Goal: Task Accomplishment & Management: Complete application form

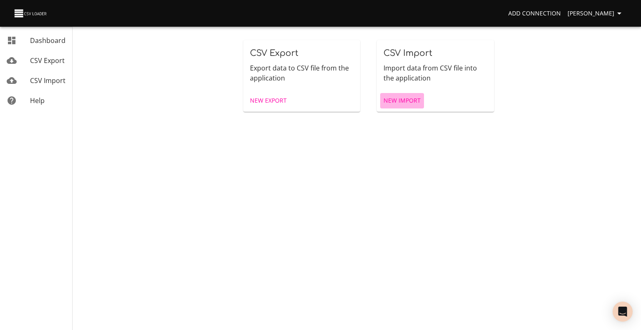
click at [398, 97] on span "New Import" at bounding box center [402, 101] width 37 height 10
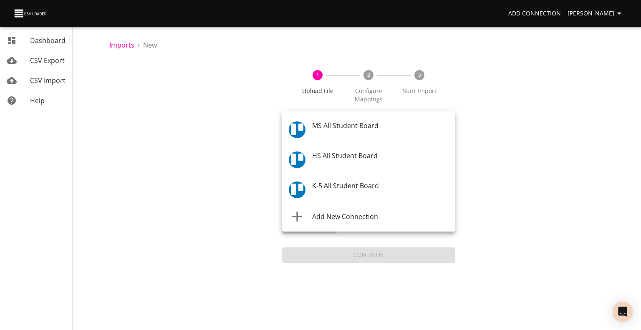
click at [371, 125] on body "Add Connection [PERSON_NAME] Dashboard CSV Export CSV Import Help Imports › New…" at bounding box center [320, 165] width 641 height 330
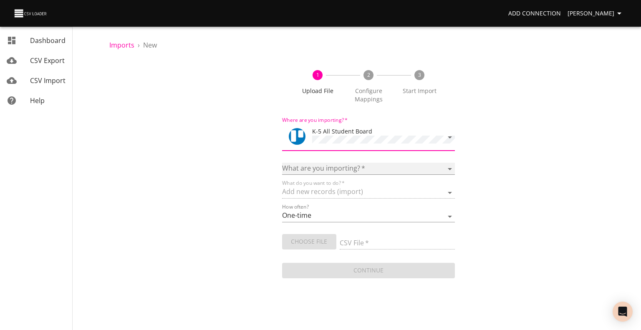
click at [362, 165] on select "Boards Cards Checkitems Checklists" at bounding box center [368, 169] width 173 height 12
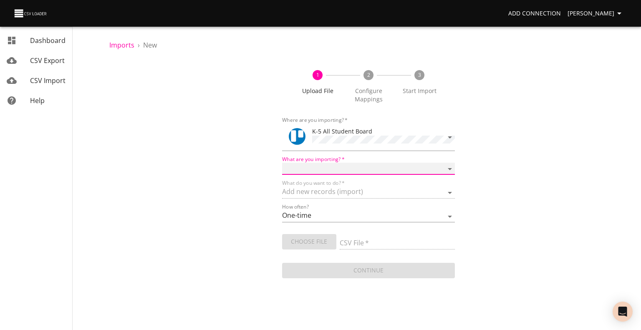
select select "cards"
click at [282, 163] on select "Boards Cards Checkitems Checklists" at bounding box center [368, 169] width 173 height 12
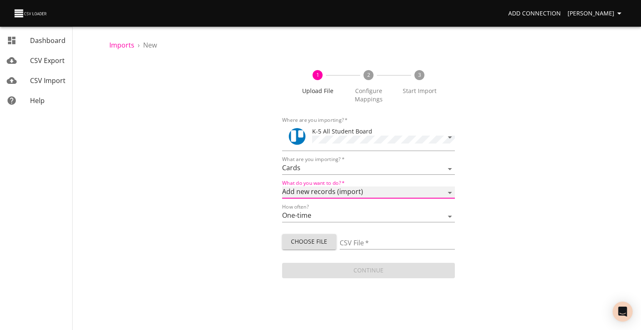
click at [356, 190] on select "Add new records (import) Update existing records (update) Add new and update ex…" at bounding box center [368, 193] width 173 height 12
click at [282, 187] on select "Add new records (import) Update existing records (update) Add new and update ex…" at bounding box center [368, 193] width 173 height 12
click at [319, 196] on select "Add new records (import) Update existing records (update) Add new and update ex…" at bounding box center [368, 193] width 173 height 12
select select "create"
click at [282, 187] on select "Add new records (import) Update existing records (update) Add new and update ex…" at bounding box center [368, 193] width 173 height 12
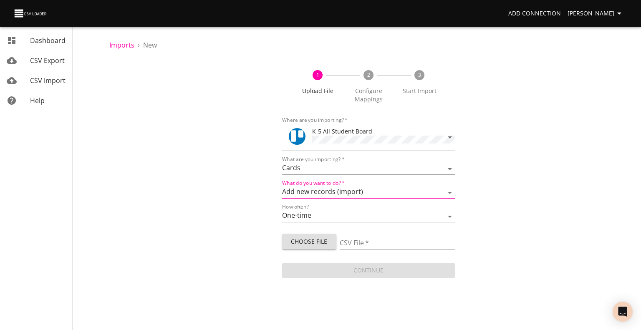
click at [311, 245] on span "Choose File" at bounding box center [309, 242] width 41 height 10
type input "ES 08272025.csv"
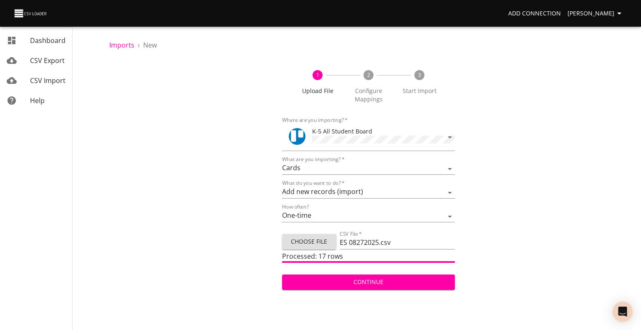
click at [387, 281] on span "Continue" at bounding box center [369, 282] width 160 height 10
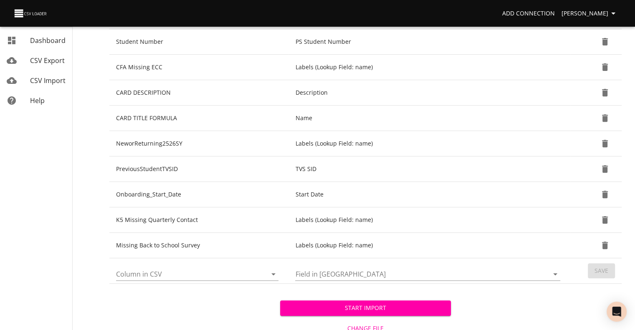
scroll to position [311, 0]
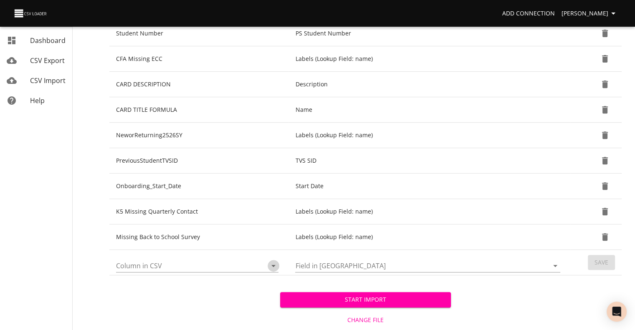
click at [272, 263] on icon "Open" at bounding box center [273, 266] width 10 height 10
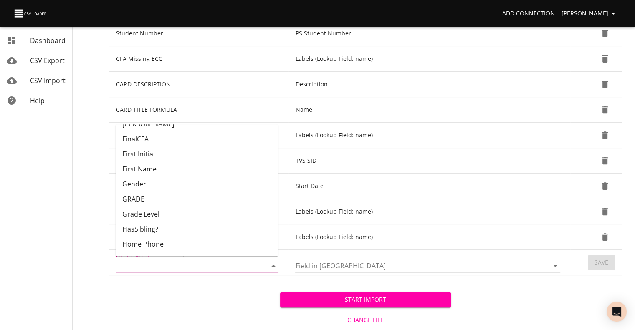
scroll to position [73, 0]
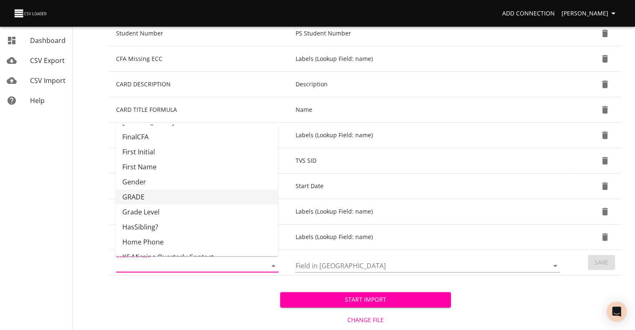
click at [225, 192] on li "GRADE" at bounding box center [197, 197] width 162 height 15
type input "GRADE"
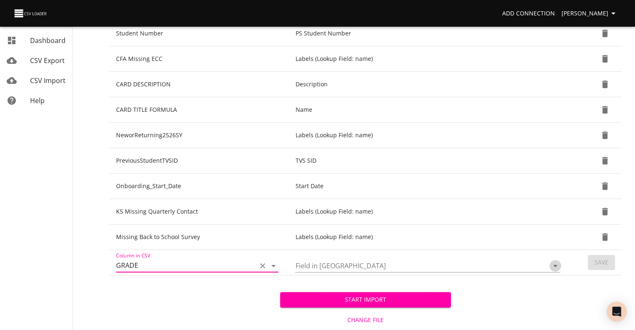
click at [558, 265] on icon "Open" at bounding box center [555, 266] width 10 height 10
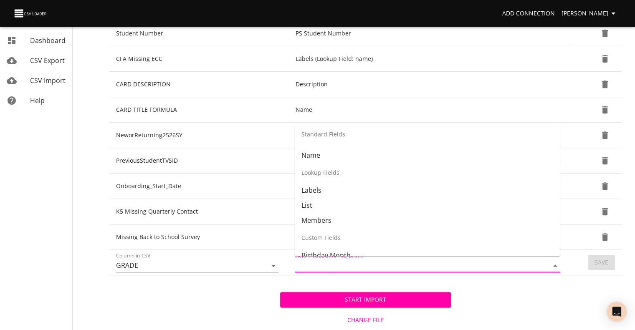
scroll to position [95, 0]
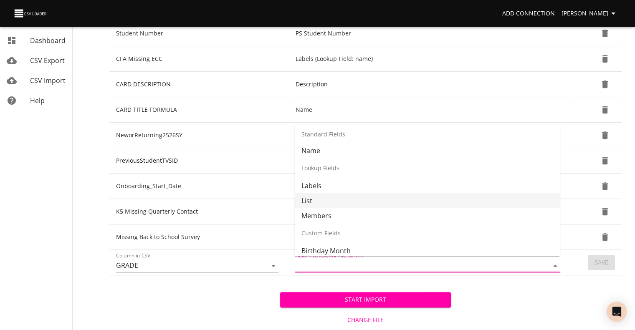
click at [486, 197] on li "List" at bounding box center [427, 200] width 265 height 15
type input "List"
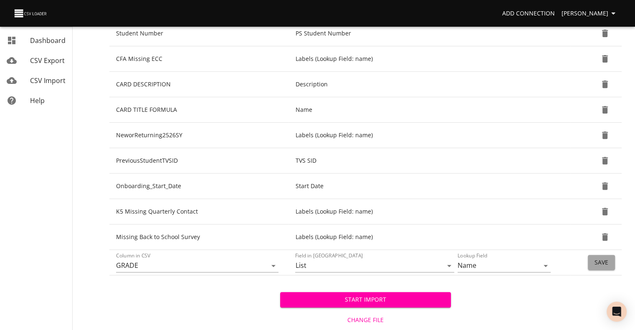
click at [596, 266] on span "Save" at bounding box center [602, 263] width 14 height 10
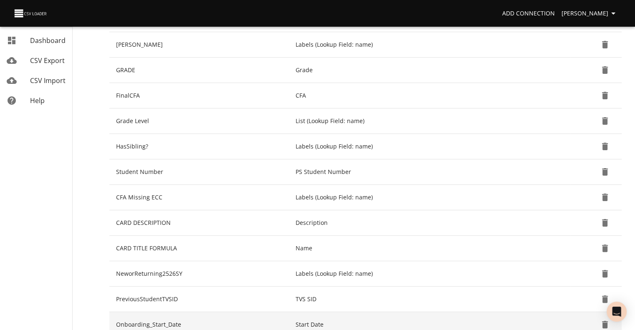
scroll to position [161, 0]
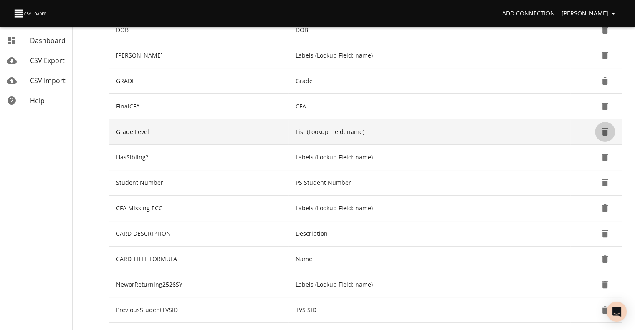
click at [603, 132] on icon "Delete" at bounding box center [605, 132] width 6 height 8
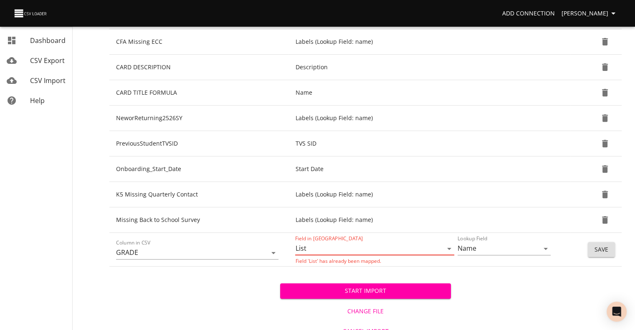
scroll to position [311, 0]
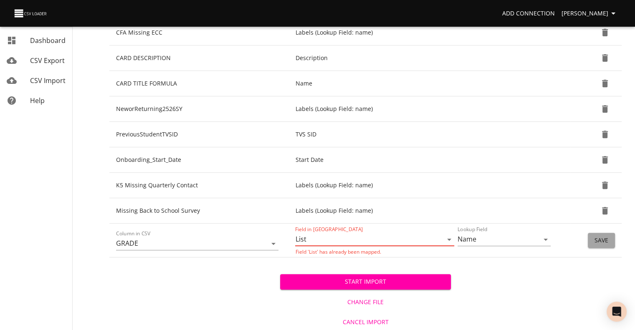
click at [597, 238] on span "Save" at bounding box center [602, 240] width 14 height 10
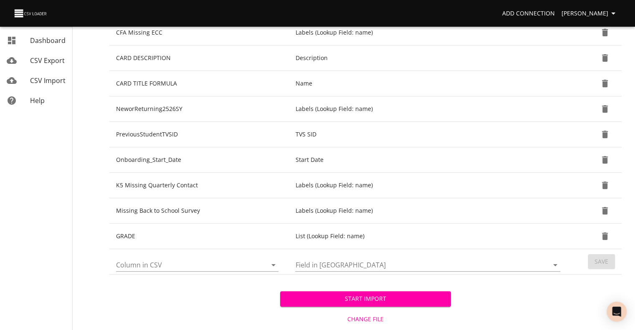
scroll to position [329, 0]
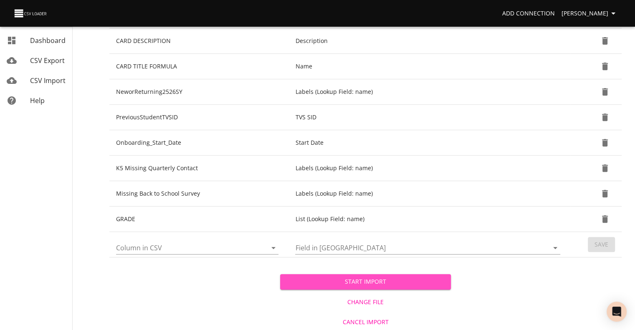
click at [441, 279] on span "Start Import" at bounding box center [365, 282] width 157 height 10
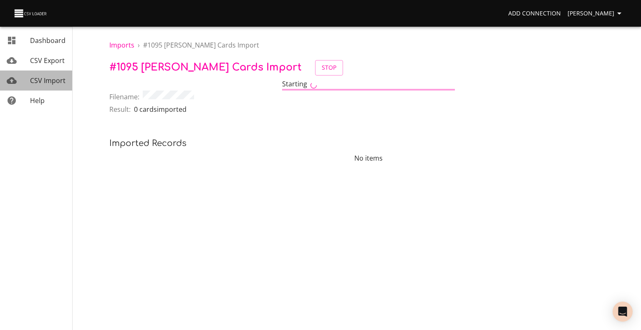
click at [43, 83] on span "CSV Import" at bounding box center [47, 80] width 35 height 9
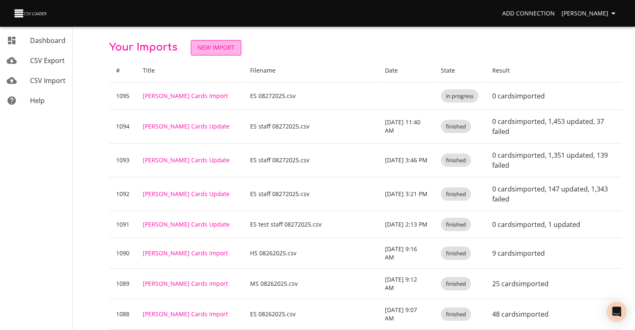
click at [213, 51] on span "New Import" at bounding box center [215, 48] width 37 height 10
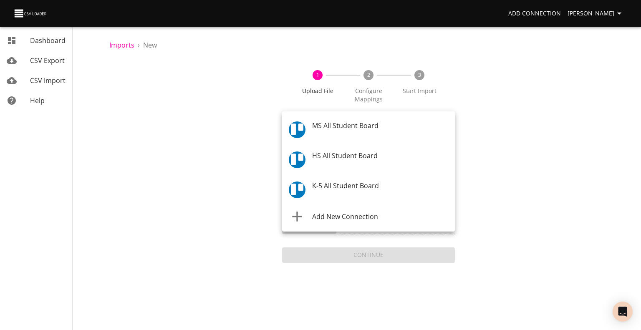
click at [319, 124] on body "Add Connection [PERSON_NAME] Dashboard CSV Export CSV Import Help Imports › New…" at bounding box center [320, 165] width 641 height 330
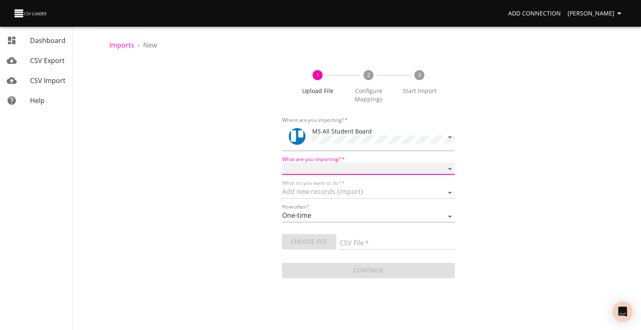
click at [316, 171] on select "Boards Cards Checkitems Checklists" at bounding box center [368, 169] width 173 height 12
click at [282, 163] on select "Boards Cards Checkitems Checklists" at bounding box center [368, 169] width 173 height 12
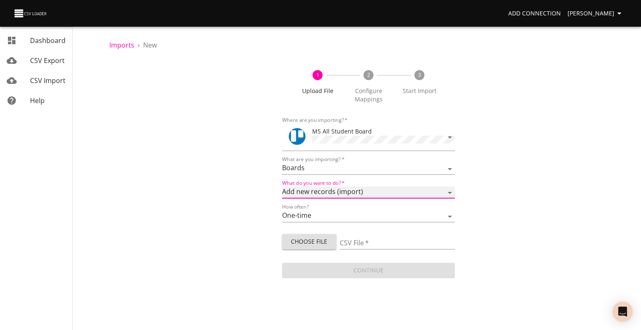
click at [327, 192] on select "Add new records (import) Update existing records (update) Add new and update ex…" at bounding box center [368, 193] width 173 height 12
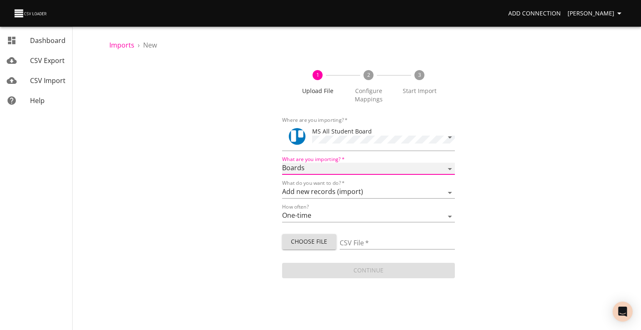
click at [329, 167] on select "Boards Cards Checkitems Checklists" at bounding box center [368, 169] width 173 height 12
select select "cards"
click at [282, 163] on select "Boards Cards Checkitems Checklists" at bounding box center [368, 169] width 173 height 12
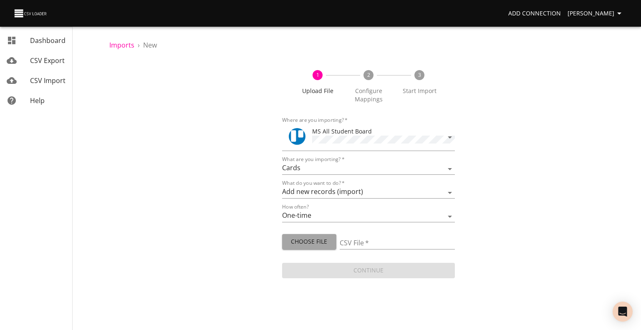
click at [311, 235] on button "Choose File" at bounding box center [309, 241] width 54 height 15
type input "MS 08272025.csv"
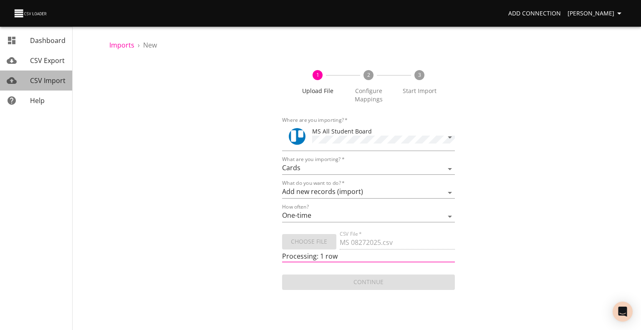
click at [58, 87] on link "CSV Import" at bounding box center [36, 81] width 72 height 20
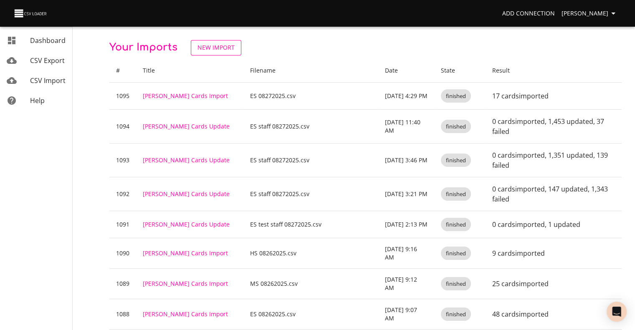
click at [215, 44] on span "New Import" at bounding box center [215, 48] width 37 height 10
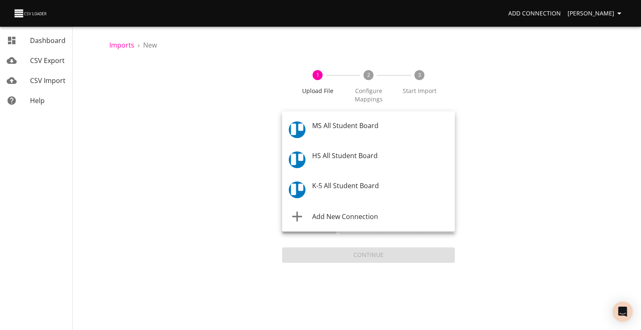
click at [336, 128] on body "Add Connection [PERSON_NAME] Dashboard CSV Export CSV Import Help Imports › New…" at bounding box center [320, 165] width 641 height 330
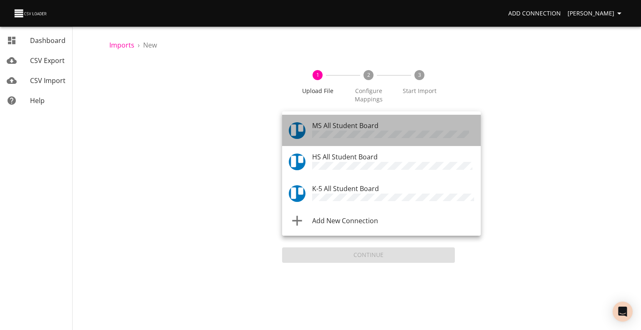
click at [345, 142] on li "MS All Student Board" at bounding box center [381, 130] width 199 height 31
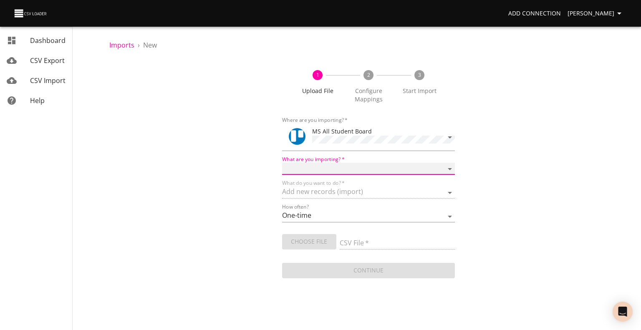
click at [321, 170] on select "Boards Cards Checkitems Checklists" at bounding box center [368, 169] width 173 height 12
select select "cards"
click at [282, 163] on select "Boards Cards Checkitems Checklists" at bounding box center [368, 169] width 173 height 12
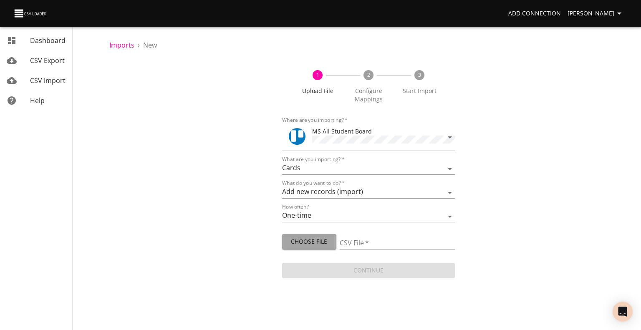
click at [311, 237] on span "Choose File" at bounding box center [309, 242] width 41 height 10
type input "MS 08272025.csv"
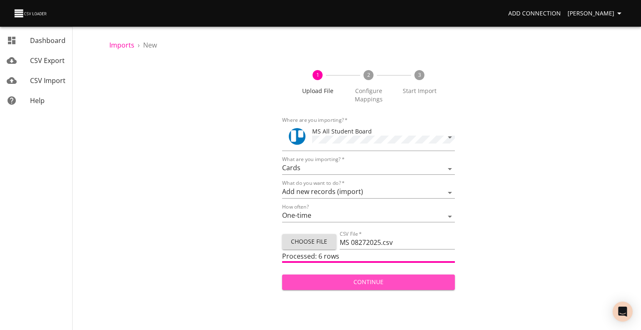
click at [378, 277] on span "Continue" at bounding box center [369, 282] width 160 height 10
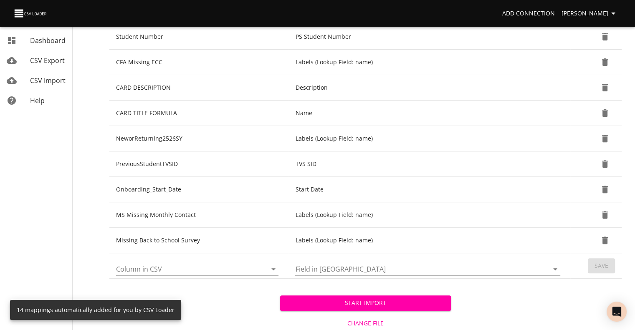
scroll to position [282, 0]
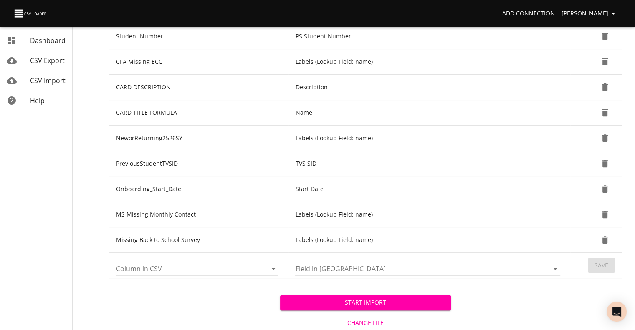
click at [277, 267] on icon "Open" at bounding box center [273, 269] width 10 height 10
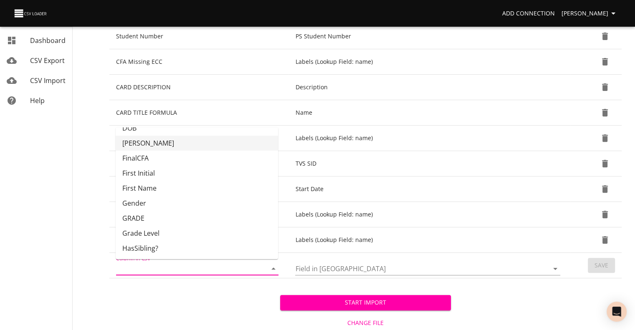
scroll to position [58, 0]
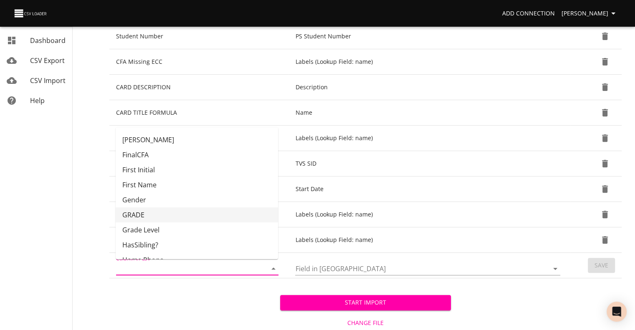
click at [220, 212] on li "GRADE" at bounding box center [197, 215] width 162 height 15
type input "GRADE"
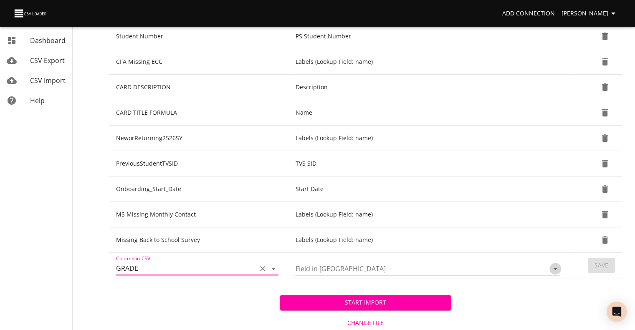
click at [554, 267] on icon "Open" at bounding box center [555, 269] width 10 height 10
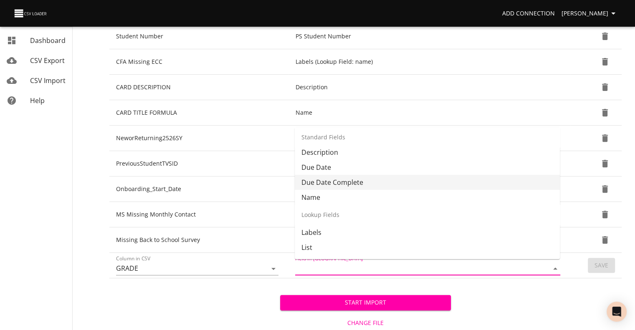
scroll to position [62, 0]
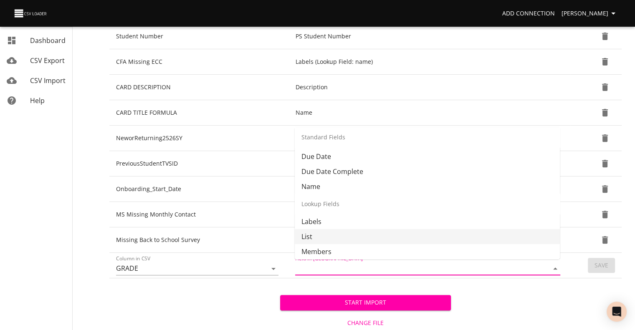
click at [502, 238] on li "List" at bounding box center [427, 236] width 265 height 15
type input "List"
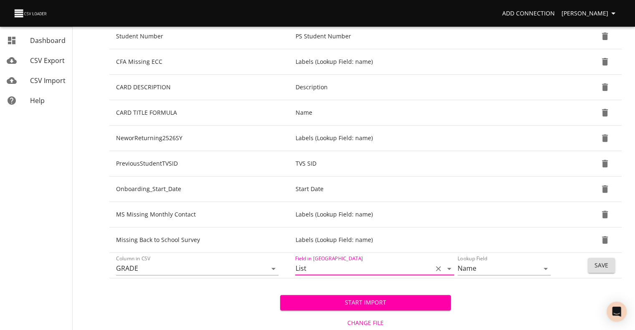
click at [595, 265] on span "Save" at bounding box center [602, 266] width 14 height 10
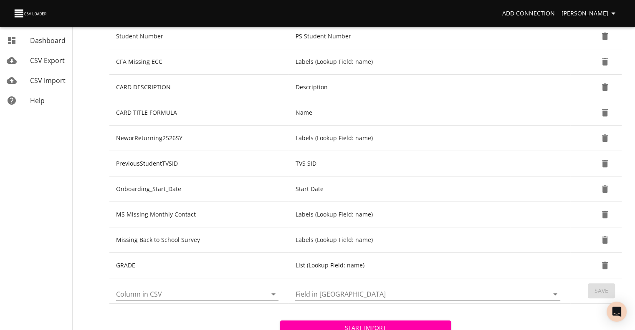
scroll to position [329, 0]
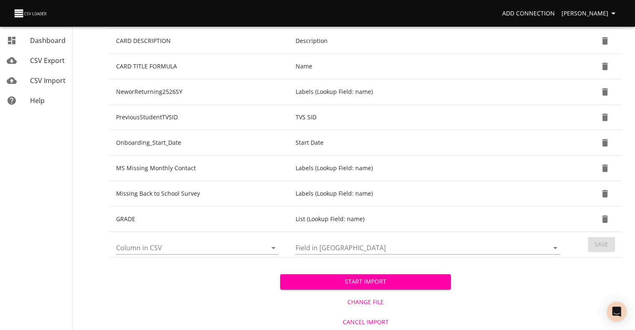
click at [400, 277] on span "Start Import" at bounding box center [365, 282] width 157 height 10
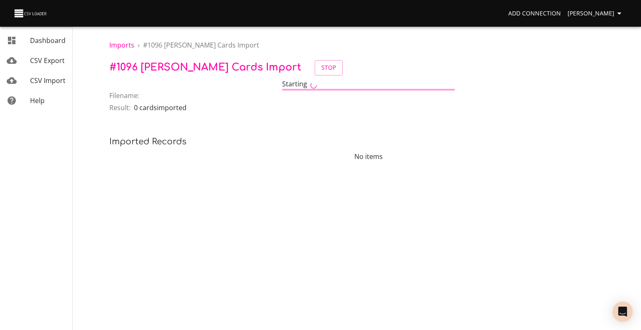
click at [55, 78] on span "CSV Import" at bounding box center [47, 80] width 35 height 9
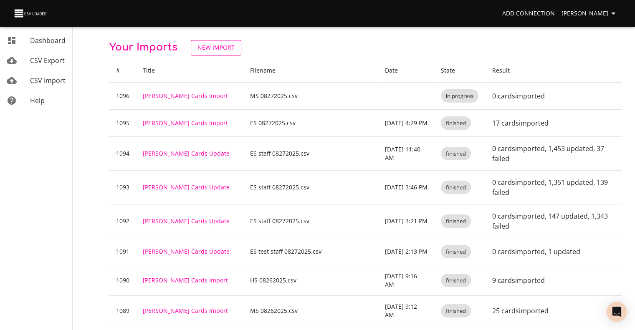
click at [207, 47] on span "New Import" at bounding box center [215, 48] width 37 height 10
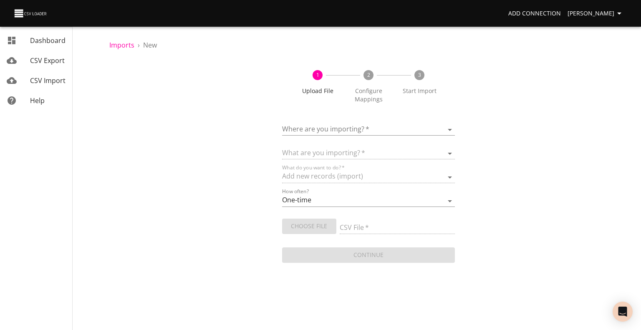
click at [317, 134] on body "Add Connection [PERSON_NAME] Dashboard CSV Export CSV Import Help Imports › New…" at bounding box center [320, 165] width 641 height 330
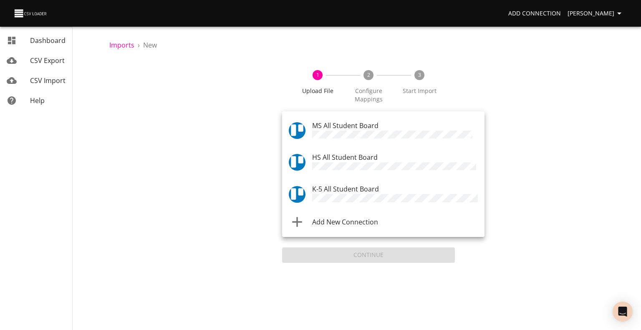
click at [326, 156] on span "HS All Student Board" at bounding box center [345, 157] width 66 height 9
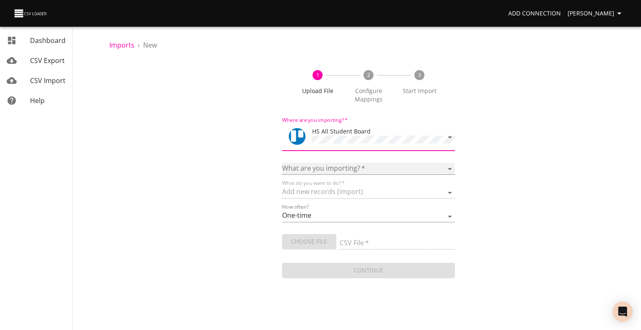
click at [323, 170] on select "Boards Cards Checkitems Checklists" at bounding box center [368, 169] width 173 height 12
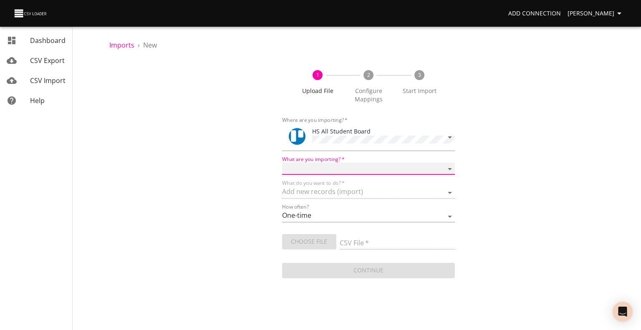
select select "cards"
click at [282, 163] on select "Boards Cards Checkitems Checklists" at bounding box center [368, 169] width 173 height 12
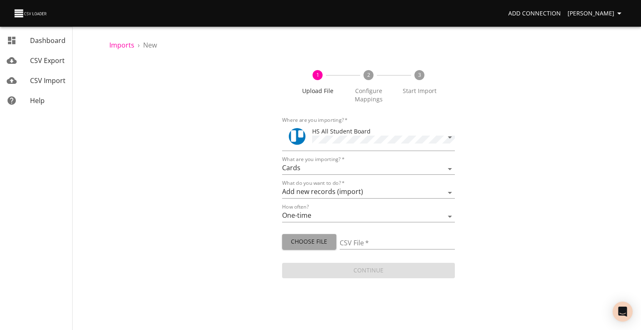
click at [315, 243] on span "Choose File" at bounding box center [309, 242] width 41 height 10
type input "HS 08272025.csv"
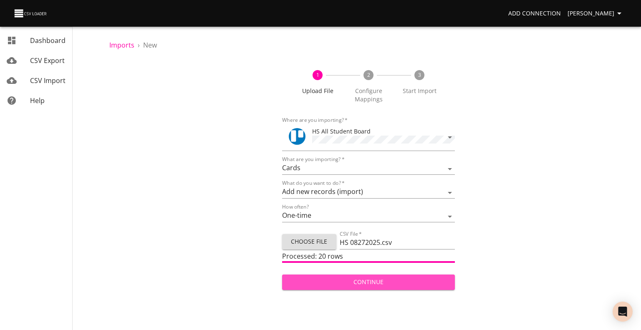
click at [344, 284] on span "Continue" at bounding box center [369, 282] width 160 height 10
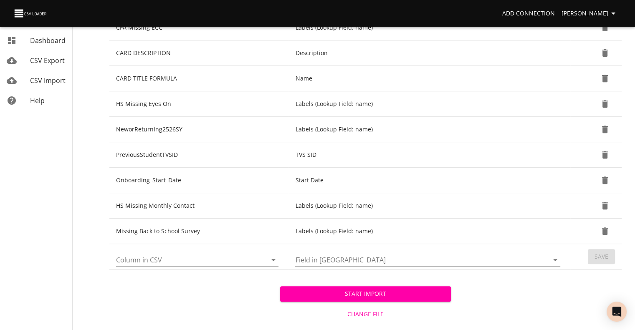
scroll to position [329, 0]
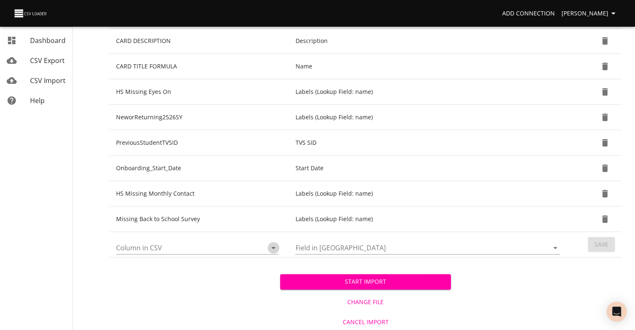
click at [272, 248] on icon "Open" at bounding box center [273, 248] width 10 height 10
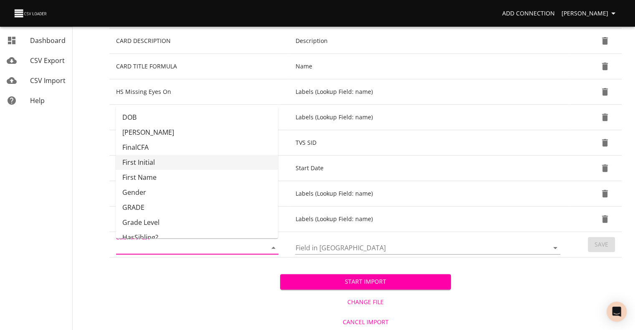
scroll to position [50, 0]
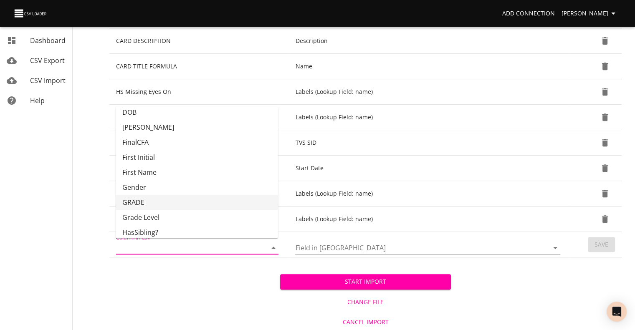
click at [232, 202] on li "GRADE" at bounding box center [197, 202] width 162 height 15
type input "GRADE"
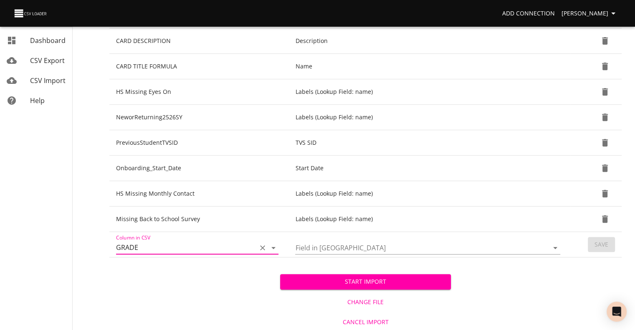
click at [554, 248] on icon "Open" at bounding box center [555, 248] width 10 height 10
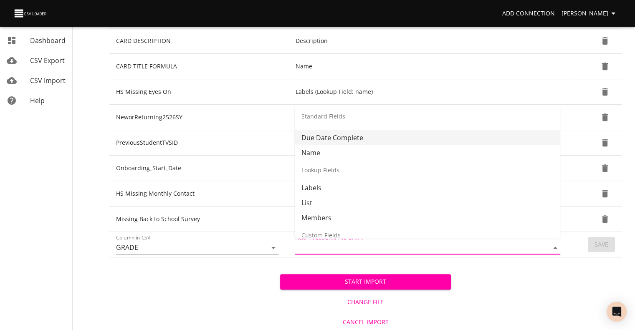
scroll to position [80, 0]
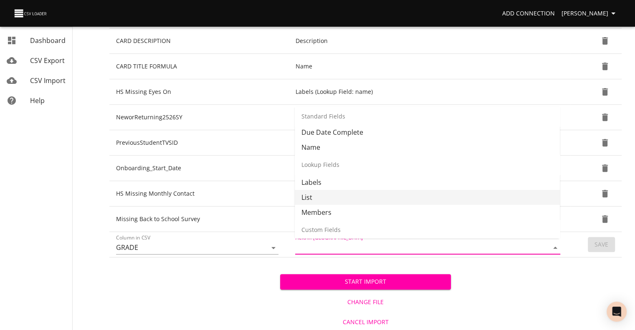
click at [504, 197] on li "List" at bounding box center [427, 197] width 265 height 15
type input "List"
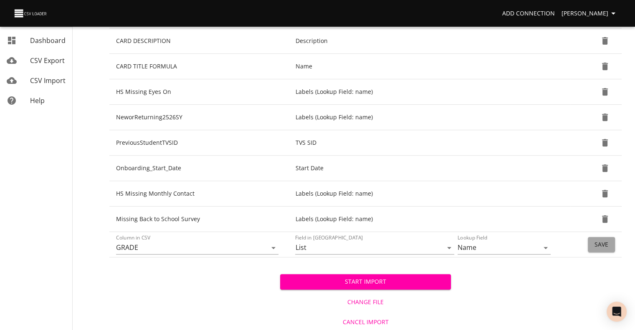
click at [599, 248] on button "Save" at bounding box center [601, 244] width 27 height 15
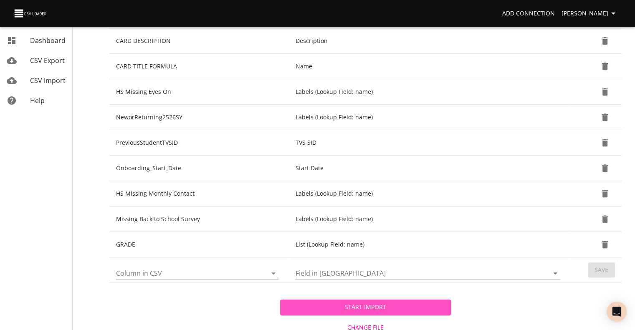
click at [335, 312] on button "Start Import" at bounding box center [365, 307] width 171 height 15
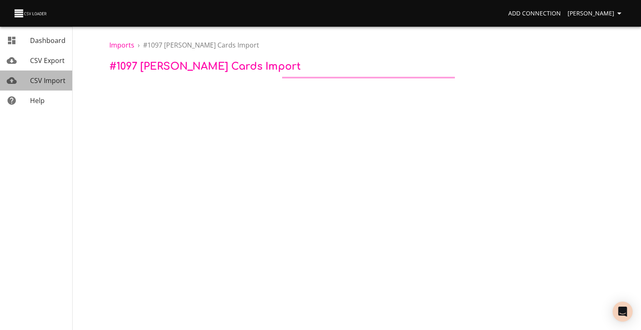
click at [53, 81] on span "CSV Import" at bounding box center [47, 80] width 35 height 9
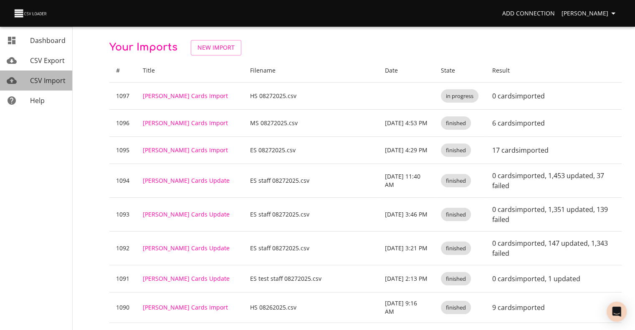
click at [43, 80] on span "CSV Import" at bounding box center [47, 80] width 35 height 9
